Goal: Task Accomplishment & Management: Use online tool/utility

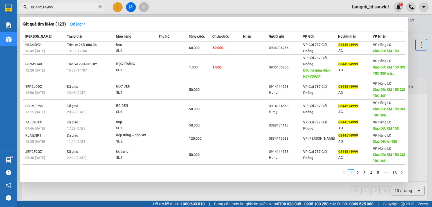
click at [61, 7] on input "0844514999" at bounding box center [64, 7] width 66 height 6
paste input "375353298"
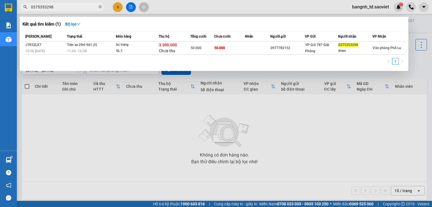
type input "0375353298"
click at [59, 4] on input "0375353298" at bounding box center [64, 7] width 66 height 6
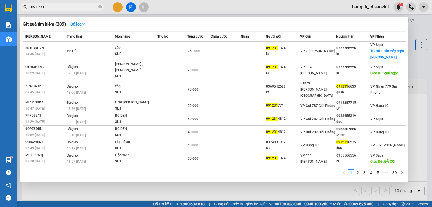
type input "091231"
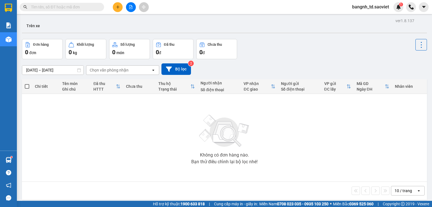
click at [88, 5] on input "text" at bounding box center [64, 7] width 66 height 6
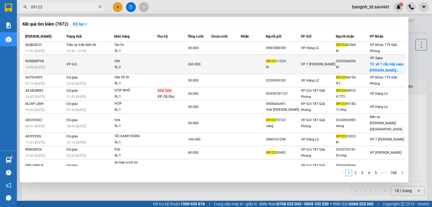
type input "09123"
